Goal: Task Accomplishment & Management: Complete application form

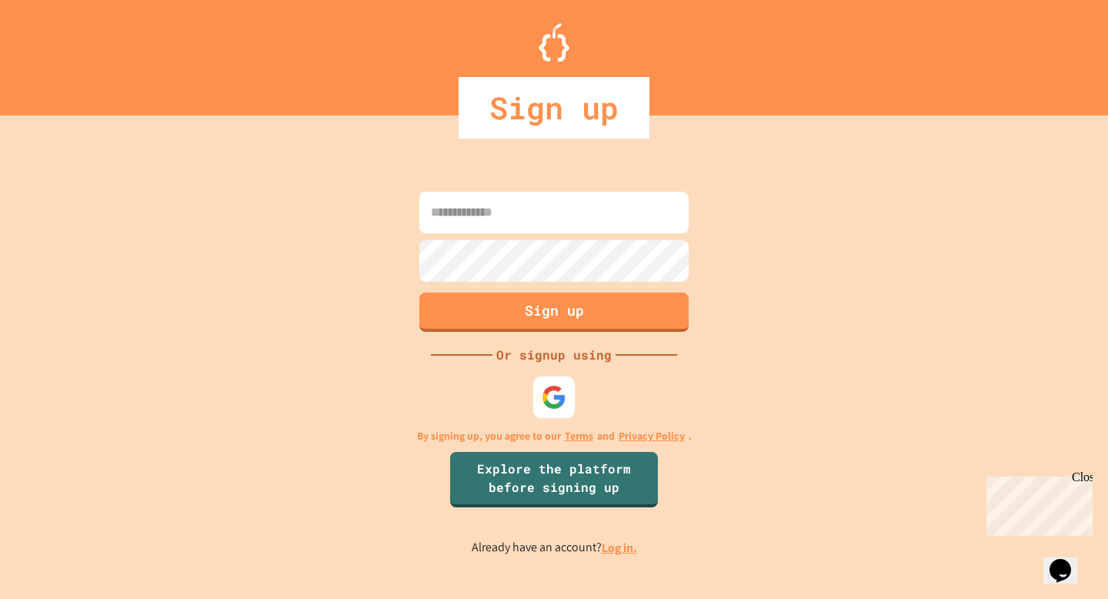
click at [559, 397] on img at bounding box center [554, 397] width 25 height 25
click at [522, 210] on input at bounding box center [553, 213] width 269 height 42
click at [472, 309] on button "Sign up" at bounding box center [554, 310] width 275 height 40
click at [457, 311] on button "Sign up" at bounding box center [554, 310] width 275 height 40
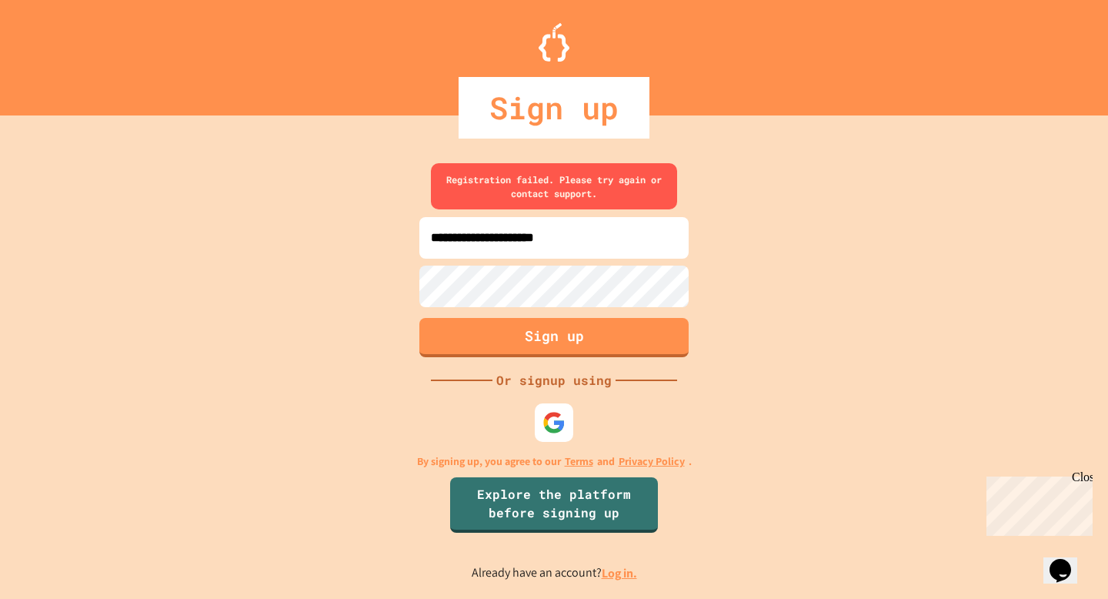
click at [605, 249] on input "**********" at bounding box center [553, 238] width 269 height 42
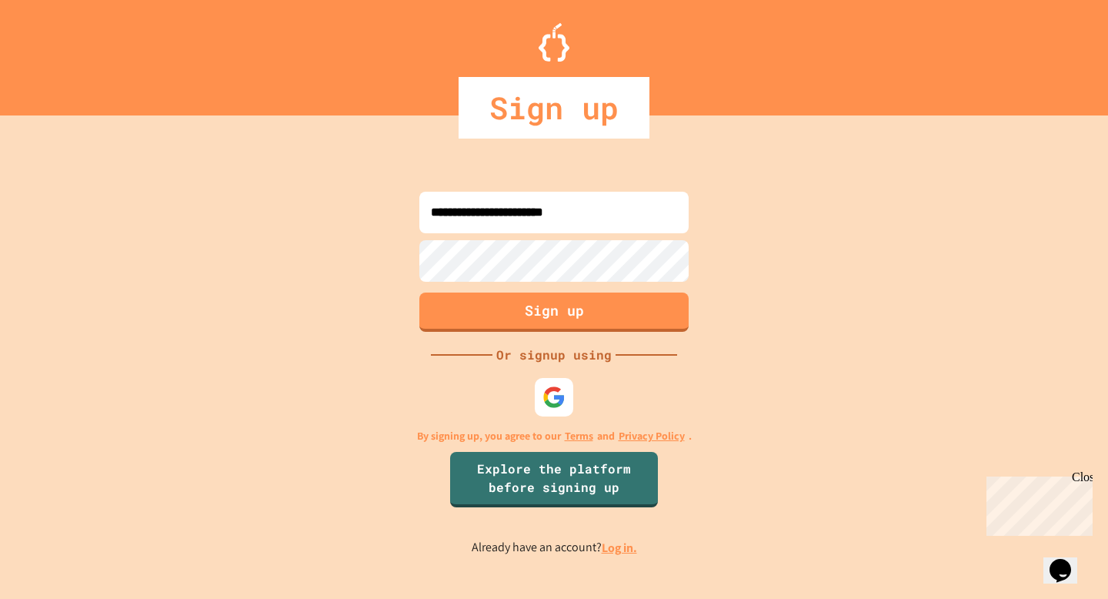
type input "**********"
click at [443, 306] on button "Sign up" at bounding box center [554, 310] width 275 height 40
click at [449, 314] on button "Sign up" at bounding box center [554, 310] width 275 height 40
click at [459, 304] on button "Sign up" at bounding box center [554, 310] width 275 height 40
click at [481, 305] on button "Sign up" at bounding box center [554, 310] width 275 height 40
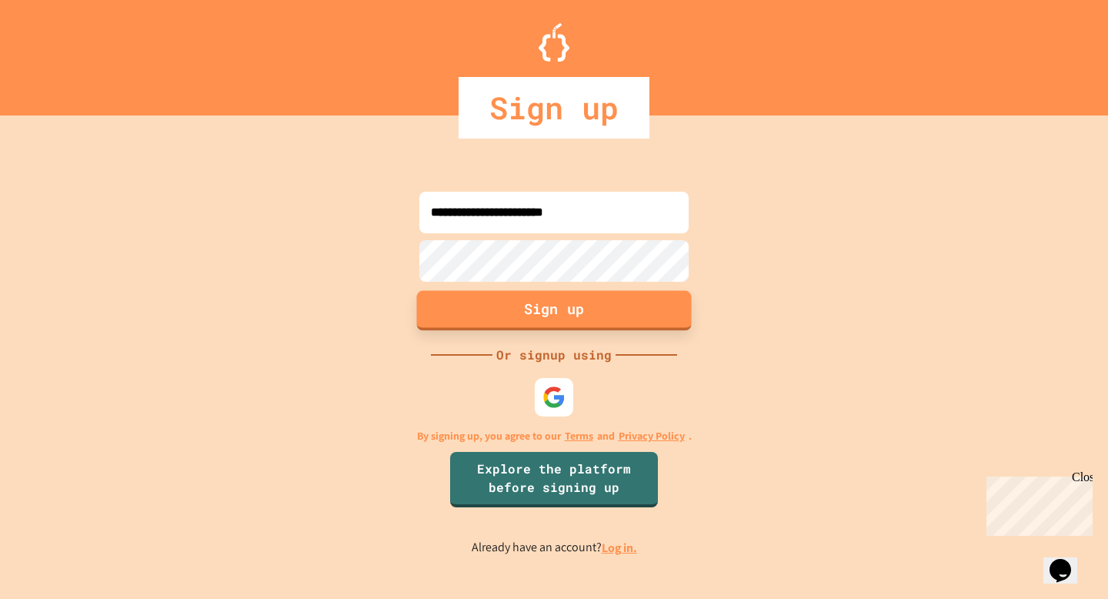
click at [482, 309] on button "Sign up" at bounding box center [554, 310] width 275 height 40
click at [451, 322] on button "Sign up" at bounding box center [554, 310] width 275 height 40
